Goal: Transaction & Acquisition: Purchase product/service

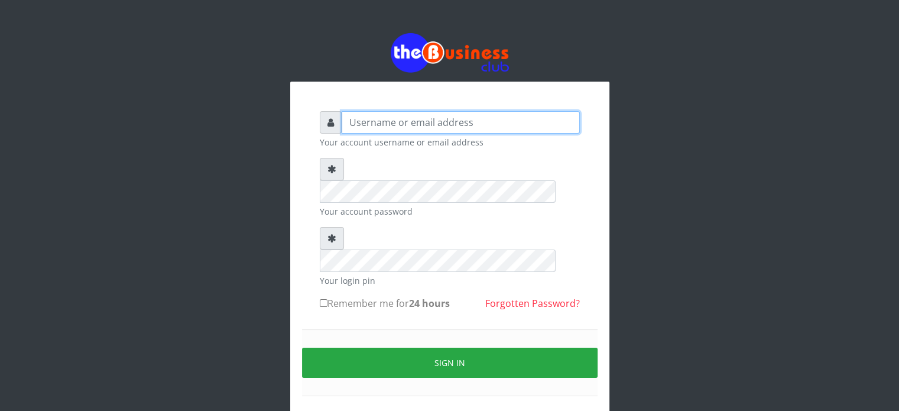
click at [415, 125] on input "text" at bounding box center [461, 122] width 238 height 22
type input "videx"
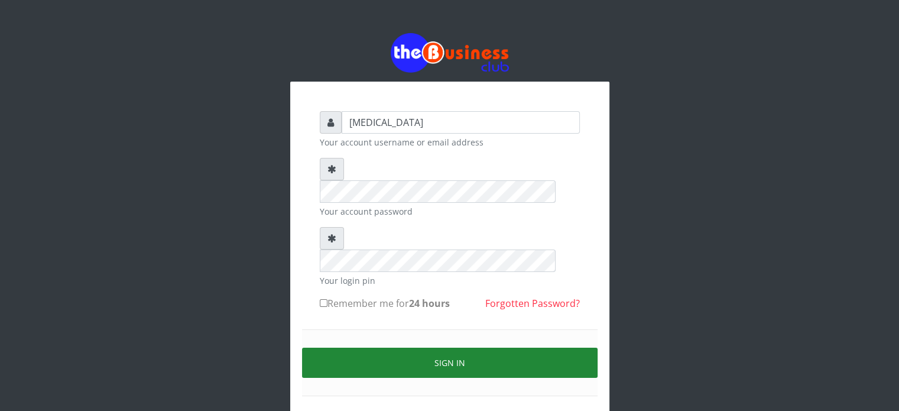
click at [559, 347] on button "Sign in" at bounding box center [449, 362] width 295 height 30
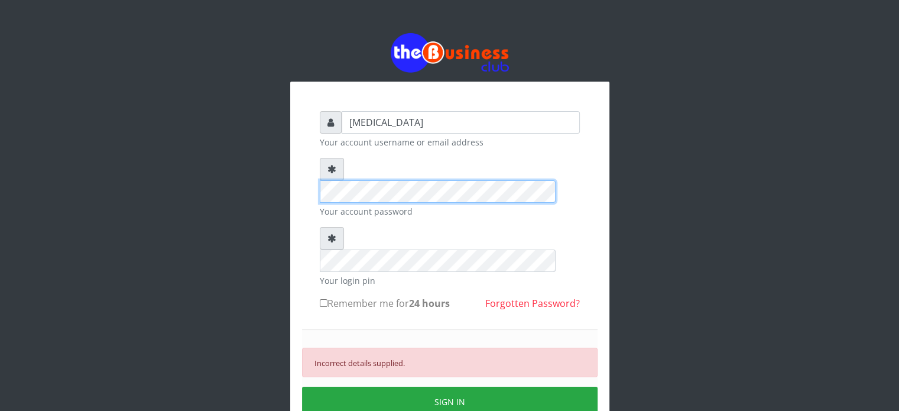
click at [133, 125] on div "videx Your account username or email address Your account password Your login p…" at bounding box center [450, 260] width 674 height 520
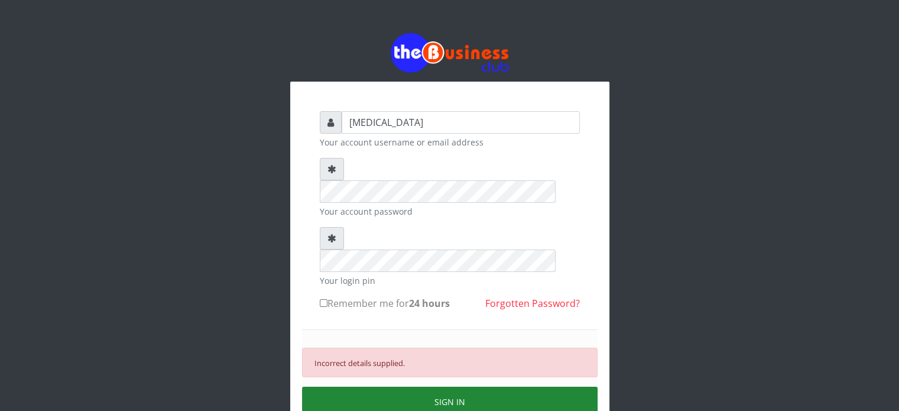
click at [427, 386] on button "SIGN IN" at bounding box center [449, 401] width 295 height 30
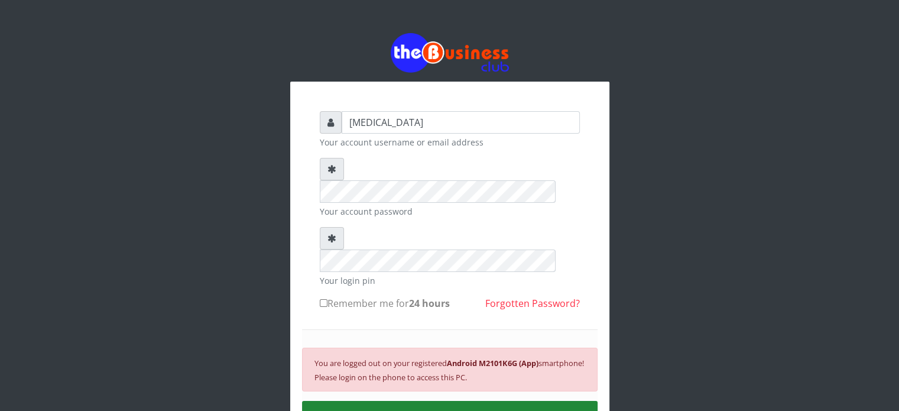
click at [427, 401] on button "SIGN IN" at bounding box center [449, 416] width 295 height 30
click at [759, 145] on div "videx Your account username or email address Your account password Your login p…" at bounding box center [450, 267] width 674 height 534
click at [444, 401] on button "SIGN IN" at bounding box center [449, 416] width 295 height 30
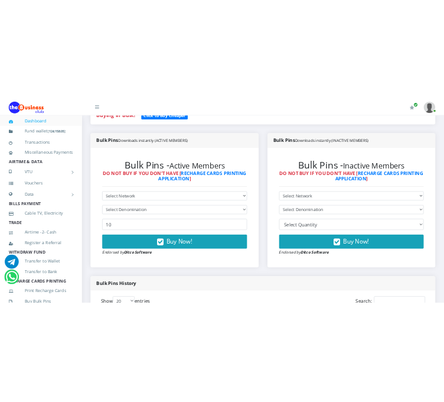
scroll to position [284, 0]
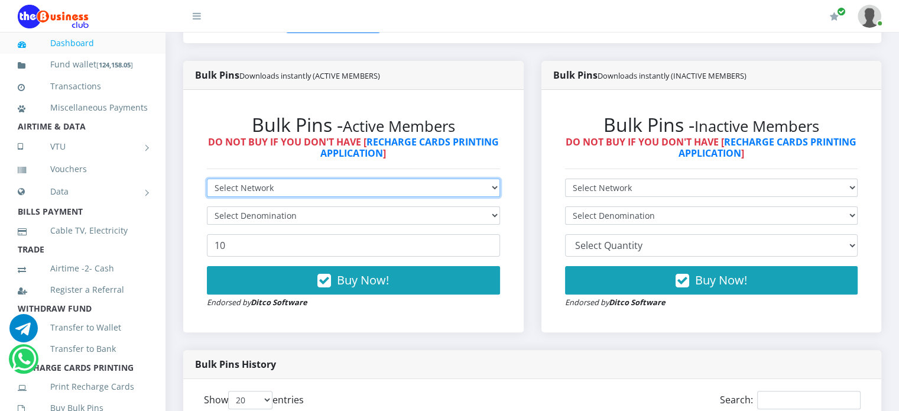
click at [339, 197] on select "Select Network MTN Globacom 9Mobile Airtel" at bounding box center [353, 187] width 293 height 18
select select "Glo"
click at [207, 191] on select "Select Network MTN Globacom 9Mobile Airtel" at bounding box center [353, 187] width 293 height 18
click at [239, 192] on select "Select Network MTN Globacom 9Mobile Airtel" at bounding box center [353, 187] width 293 height 18
select select "MTN"
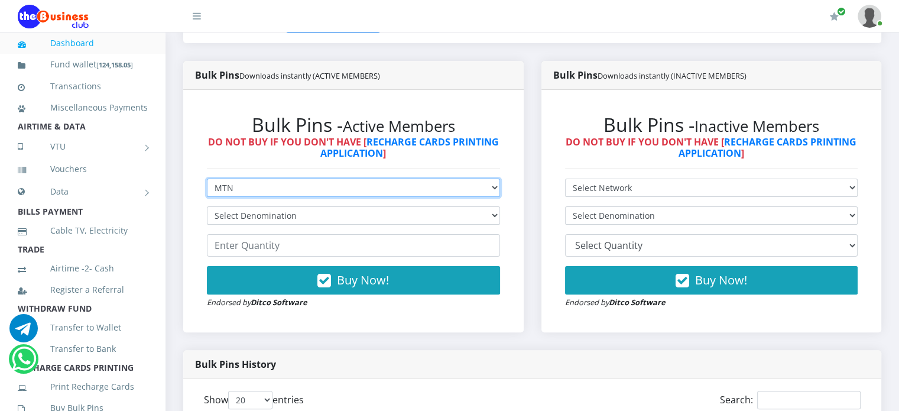
click at [207, 191] on select "Select Network MTN Globacom 9Mobile Airtel" at bounding box center [353, 187] width 293 height 18
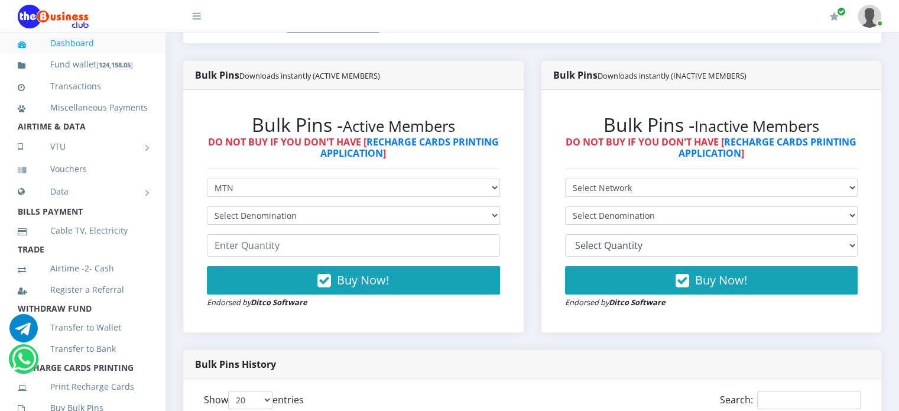
click at [773, 61] on div "Buying in Bulk?   Click to Buy Cheaper" at bounding box center [532, 33] width 716 height 54
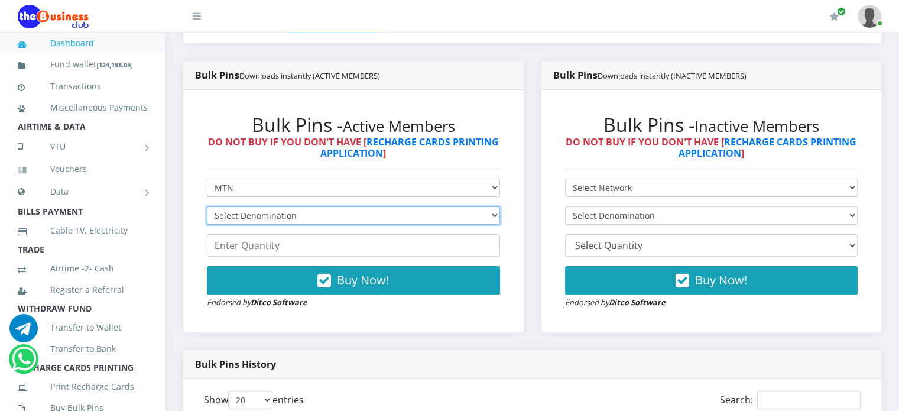
click at [424, 224] on select "Select Denomination MTN NGN100 - ₦96.99 MTN NGN200 - ₦193.98 MTN NGN400 - ₦387.…" at bounding box center [353, 215] width 293 height 18
select select "484.95-500"
click at [207, 219] on select "Select Denomination MTN NGN100 - ₦96.99 MTN NGN200 - ₦193.98 MTN NGN400 - ₦387.…" at bounding box center [353, 215] width 293 height 18
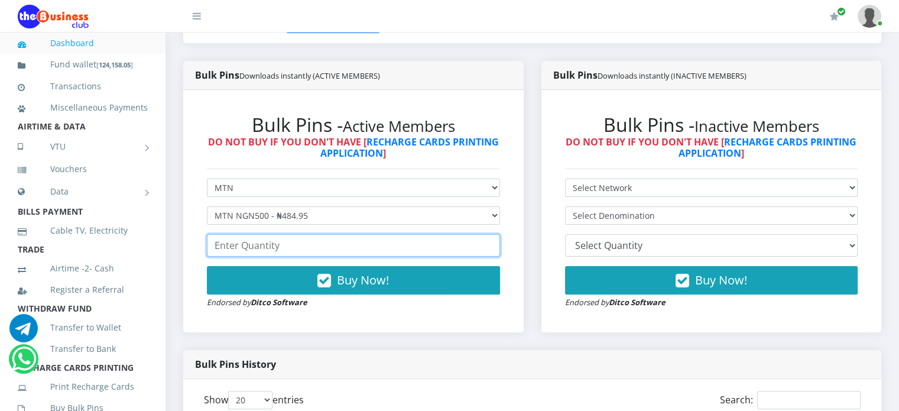
click at [265, 256] on input "number" at bounding box center [353, 245] width 293 height 22
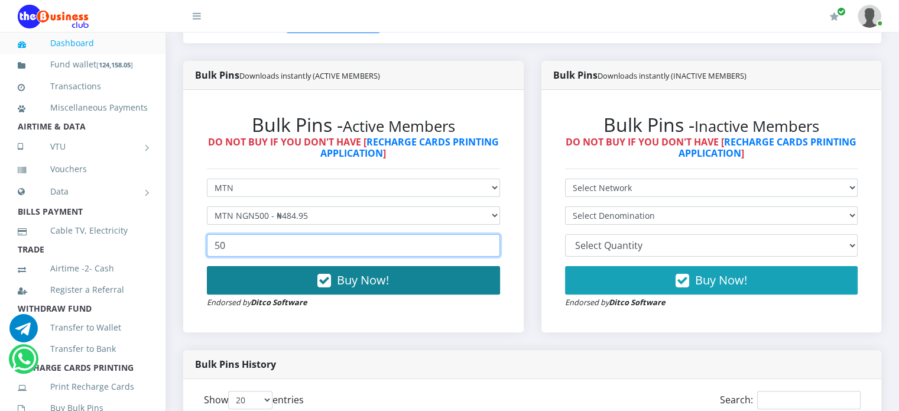
type input "50"
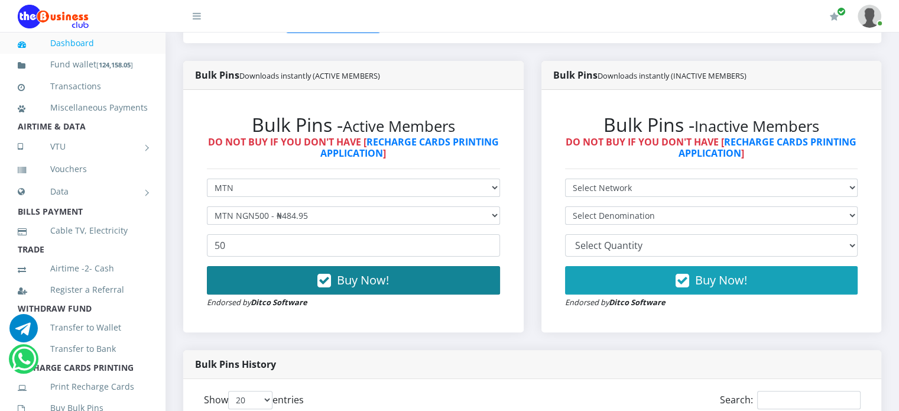
click at [316, 294] on button "Buy Now!" at bounding box center [353, 280] width 293 height 28
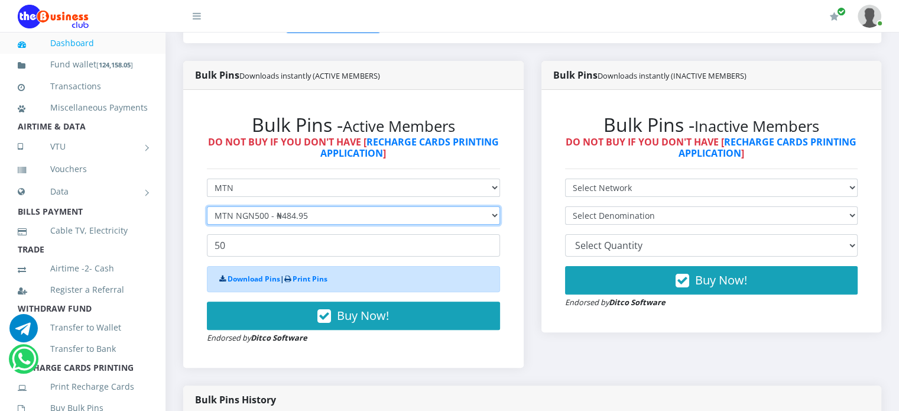
click at [300, 225] on select "Select Denomination MTN NGN100 - ₦96.99 MTN NGN200 - ₦193.98 MTN NGN400 - ₦387.…" at bounding box center [353, 215] width 293 height 18
select select "193.98-200"
click at [207, 219] on select "Select Denomination MTN NGN100 - ₦96.99 MTN NGN200 - ₦193.98 MTN NGN400 - ₦387.…" at bounding box center [353, 215] width 293 height 18
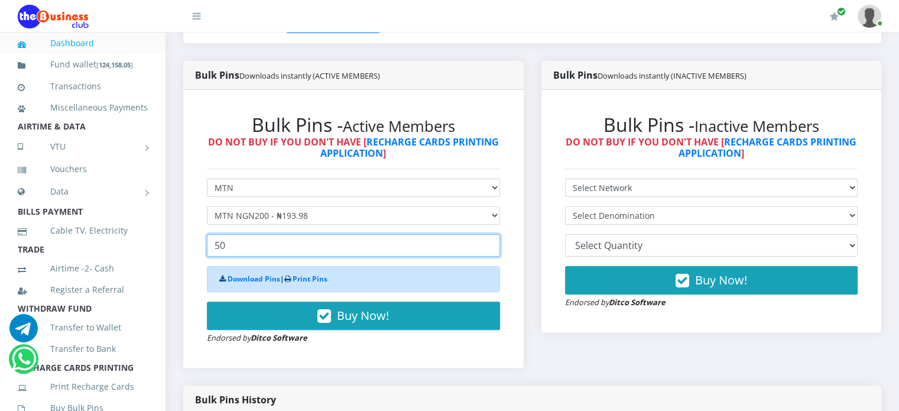
click at [248, 256] on input "50" at bounding box center [353, 245] width 293 height 22
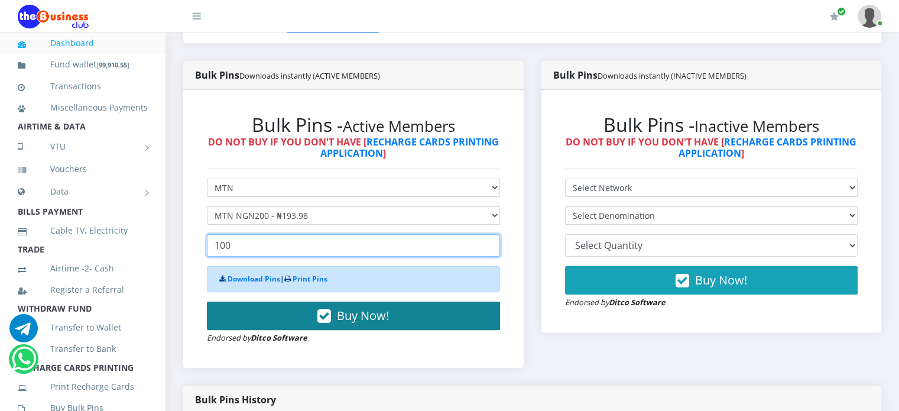
type input "100"
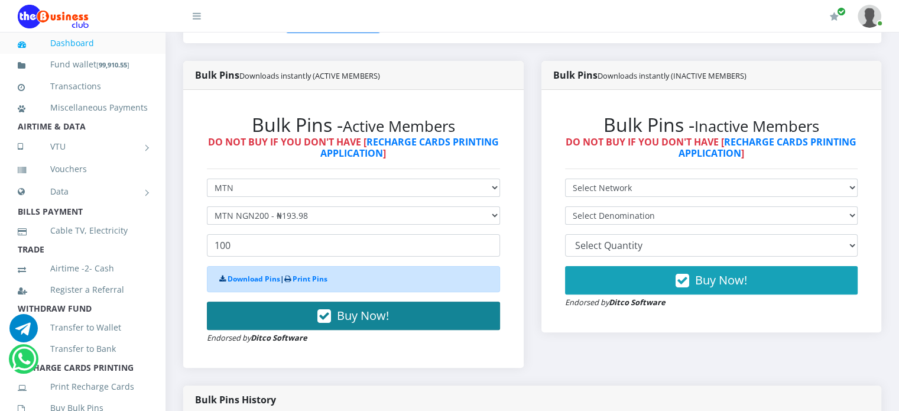
click at [293, 326] on button "Buy Now!" at bounding box center [353, 315] width 293 height 28
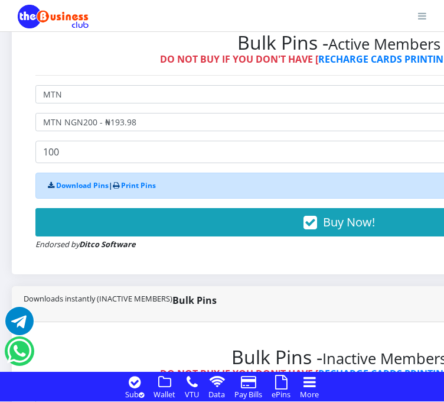
scroll to position [591, 0]
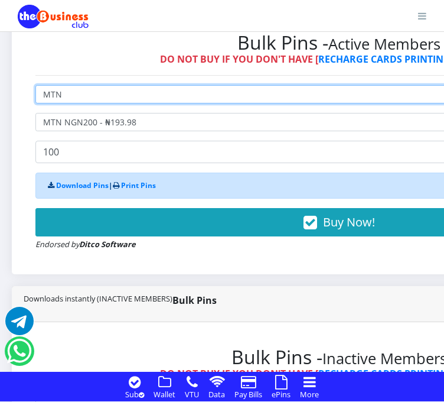
click at [100, 92] on select "Select Network MTN Globacom 9Mobile Airtel" at bounding box center [338, 94] width 607 height 18
select select "Glo"
click at [35, 86] on select "Select Network MTN Globacom 9Mobile Airtel" at bounding box center [338, 94] width 607 height 18
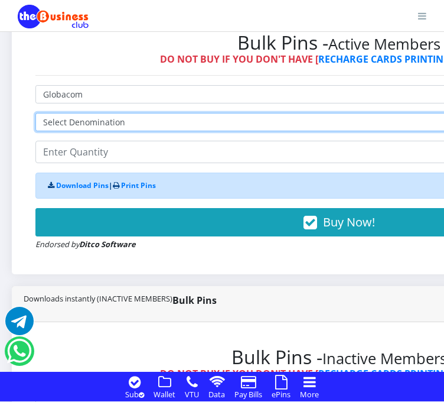
click at [84, 115] on select "Select Denomination Glo NGN100 - ₦96.55 Glo NGN200 - ₦193.10 Glo NGN500 - ₦482.…" at bounding box center [338, 122] width 607 height 18
select select "96.55-100"
click at [35, 114] on select "Select Denomination Glo NGN100 - ₦96.55 Glo NGN200 - ₦193.10 Glo NGN500 - ₦482.…" at bounding box center [338, 122] width 607 height 18
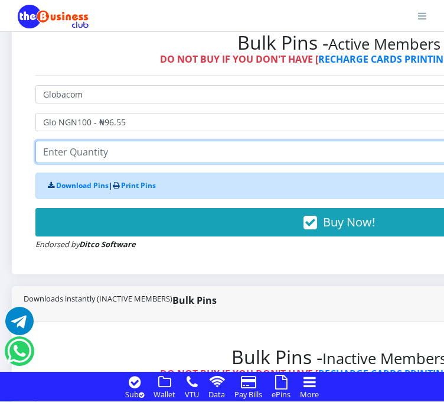
click at [74, 159] on input "number" at bounding box center [338, 152] width 607 height 22
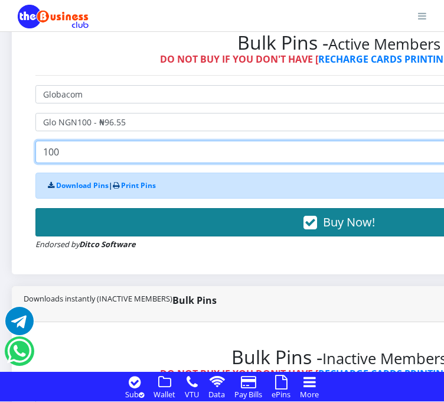
type input "100"
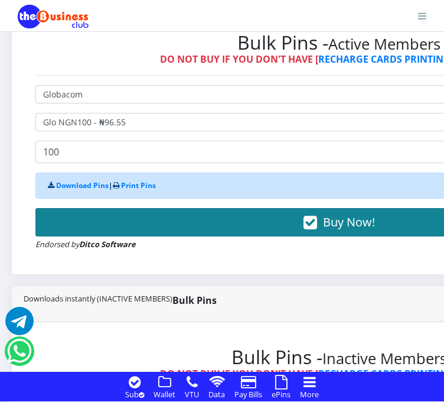
click at [161, 231] on button "Buy Now!" at bounding box center [338, 222] width 607 height 28
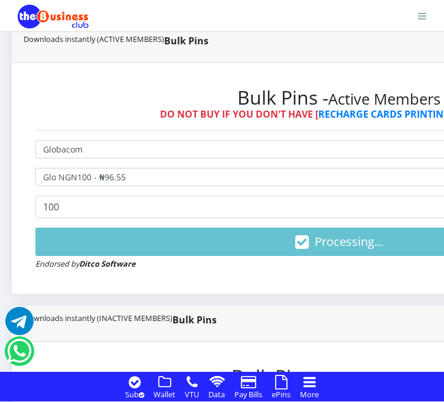
scroll to position [565, 0]
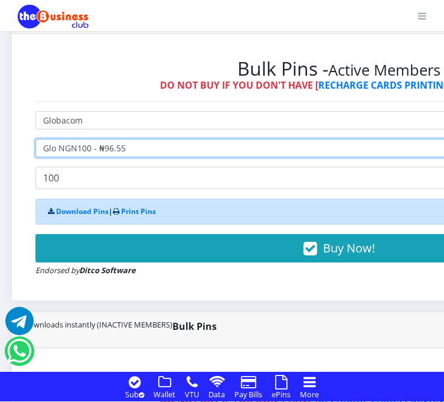
click at [133, 147] on select "Select Denomination Glo NGN100 - ₦96.55 Glo NGN200 - ₦193.10 Glo NGN500 - ₦482.…" at bounding box center [338, 148] width 607 height 18
select select "193.1-200"
click at [35, 140] on select "Select Denomination Glo NGN100 - ₦96.55 Glo NGN200 - ₦193.10 Glo NGN500 - ₦482.…" at bounding box center [338, 148] width 607 height 18
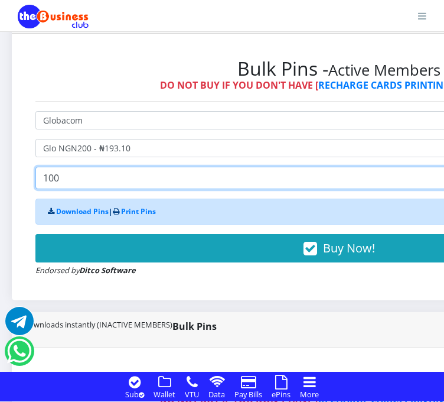
drag, startPoint x: 69, startPoint y: 181, endPoint x: 25, endPoint y: 191, distance: 45.3
click at [25, 191] on div "Bulk Pins - Active Members DO NOT BUY IF YOU DON'T HAVE [ RECHARGE CARDS PRINTI…" at bounding box center [339, 166] width 631 height 243
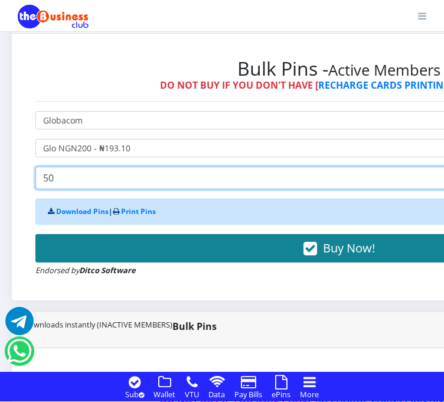
type input "50"
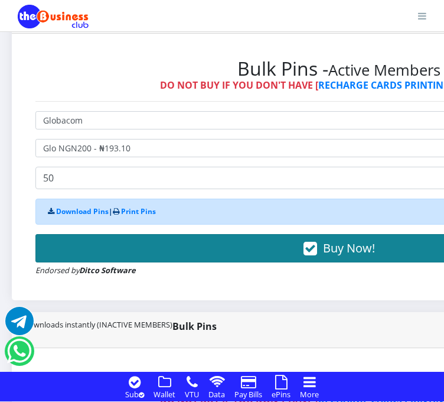
click at [148, 259] on button "Buy Now!" at bounding box center [338, 248] width 607 height 28
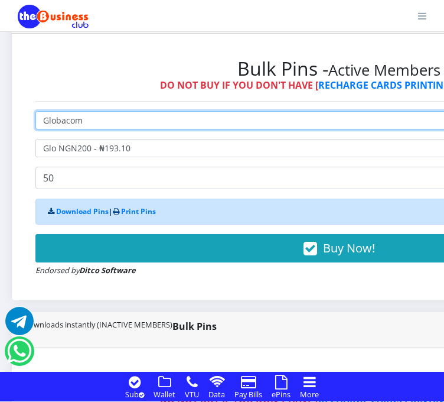
click at [104, 124] on select "Select Network MTN Globacom 9Mobile Airtel" at bounding box center [338, 120] width 607 height 18
select select "Airtel"
click at [35, 112] on select "Select Network MTN Globacom 9Mobile Airtel" at bounding box center [338, 120] width 607 height 18
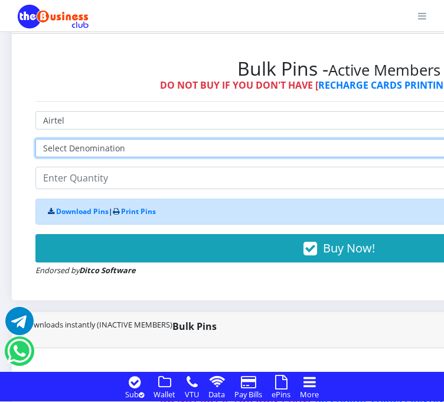
click at [92, 142] on select "Select Denomination" at bounding box center [338, 148] width 607 height 18
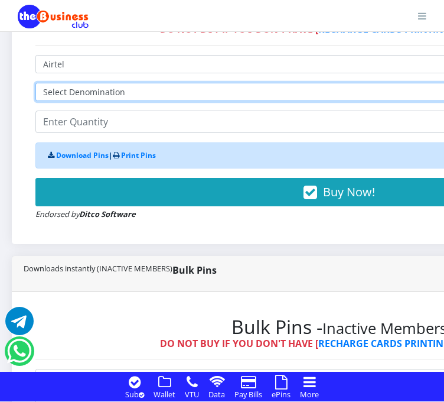
scroll to position [629, 0]
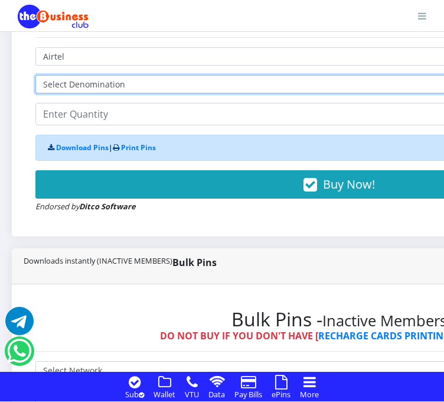
click at [106, 79] on select "Select Denomination Airtel NGN100 - ₦96.38 Airtel NGN200 - ₦192.76 Airtel NGN50…" at bounding box center [338, 84] width 607 height 18
select select "192.76-200"
click at [35, 77] on select "Select Denomination Airtel NGN100 - ₦96.38 Airtel NGN200 - ₦192.76 Airtel NGN50…" at bounding box center [338, 84] width 607 height 18
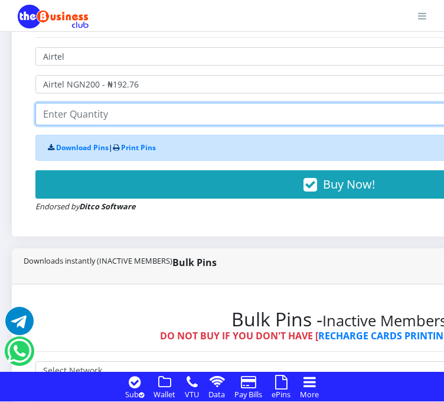
click at [95, 118] on input "number" at bounding box center [338, 114] width 607 height 22
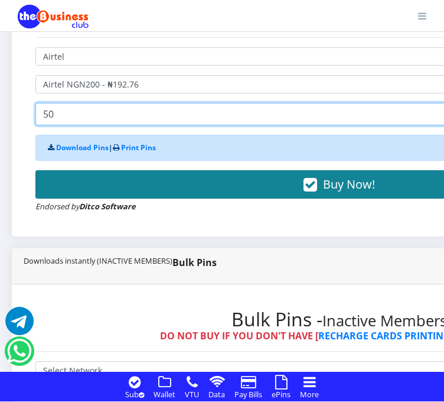
type input "50"
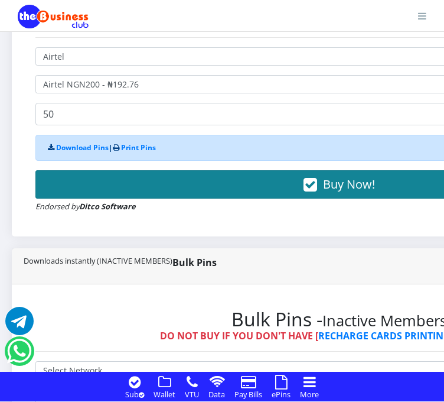
click at [174, 187] on button "Buy Now!" at bounding box center [338, 184] width 607 height 28
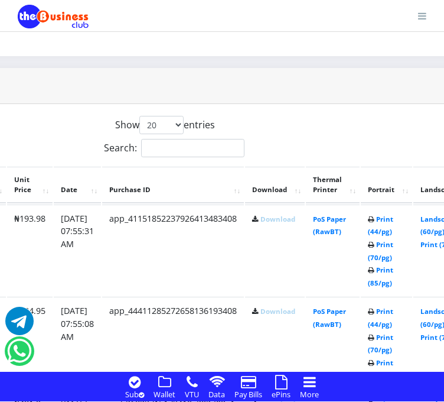
scroll to position [1087, 170]
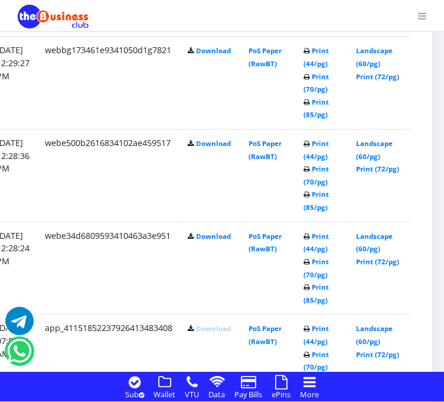
scroll to position [1310, 249]
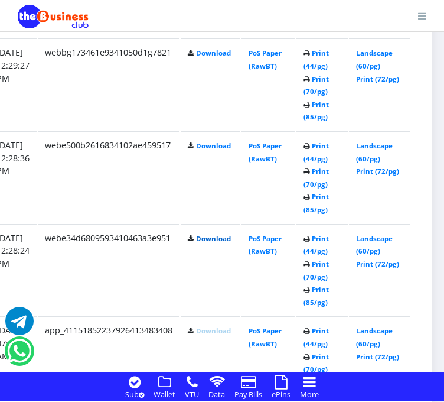
click at [212, 242] on link "Download" at bounding box center [213, 238] width 35 height 9
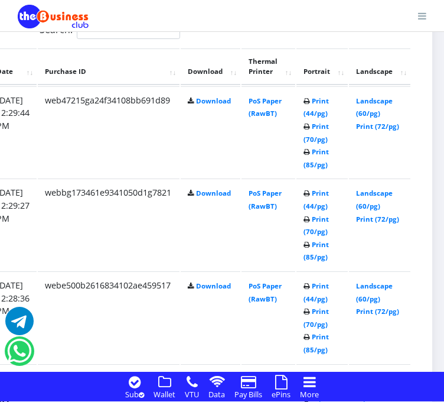
scroll to position [1169, 249]
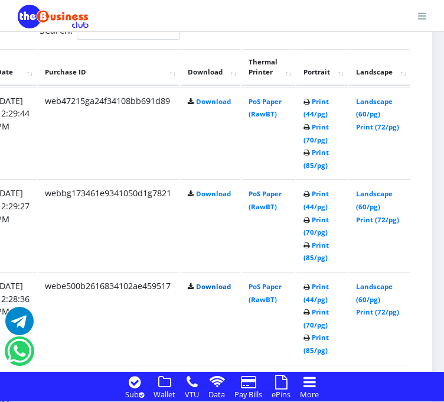
click at [212, 285] on link "Download" at bounding box center [213, 286] width 35 height 9
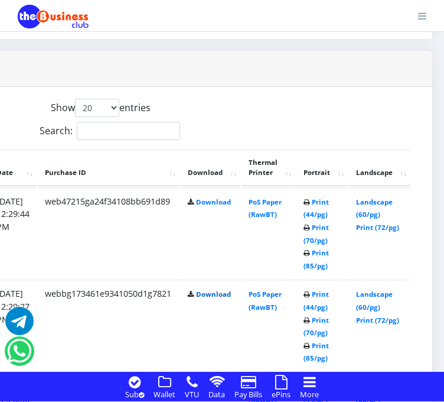
scroll to position [1055, 249]
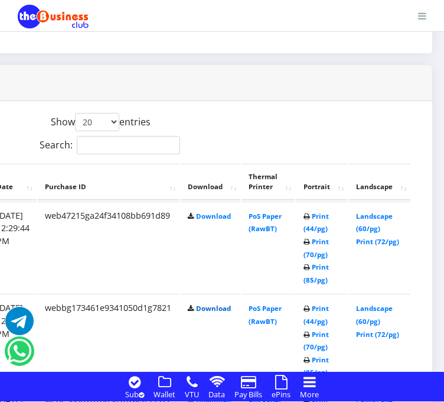
click at [214, 310] on link "Download" at bounding box center [213, 308] width 35 height 9
click at [220, 214] on link "Download" at bounding box center [213, 216] width 35 height 9
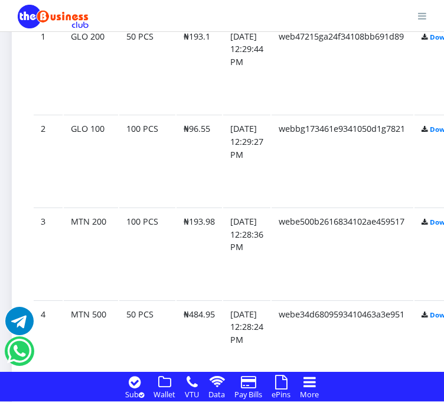
scroll to position [1240, 0]
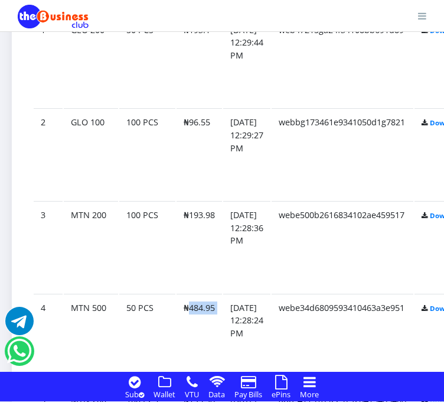
drag, startPoint x: 189, startPoint y: 309, endPoint x: 223, endPoint y: 312, distance: 33.8
click at [223, 312] on id "4 MTN 500 50 PCS ₦484.95 01.Sep.2025 12:28:24 PM webe34d6809593410463a3e951 Dow…" at bounding box center [339, 340] width 611 height 92
copy id "484.95"
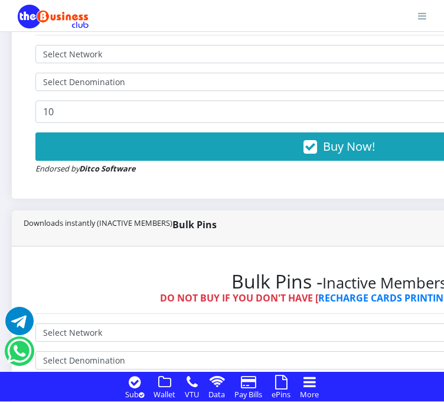
scroll to position [648, 0]
